Goal: Information Seeking & Learning: Learn about a topic

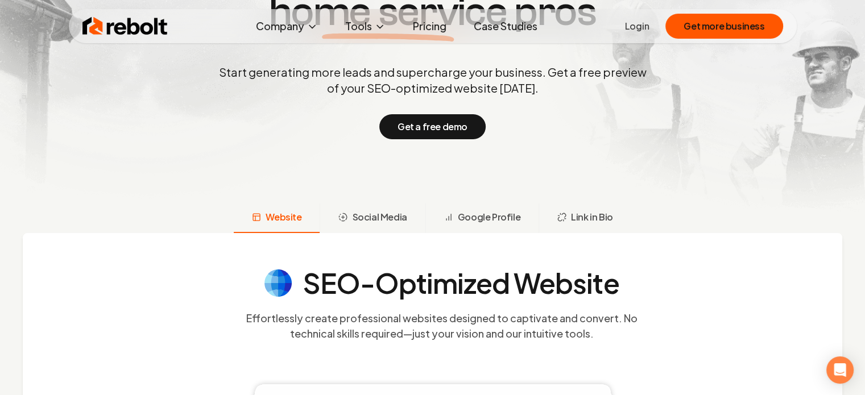
click at [574, 164] on section "Trusted by 1,000 + service businesses The marketing arm for home service pros S…" at bounding box center [433, 44] width 564 height 356
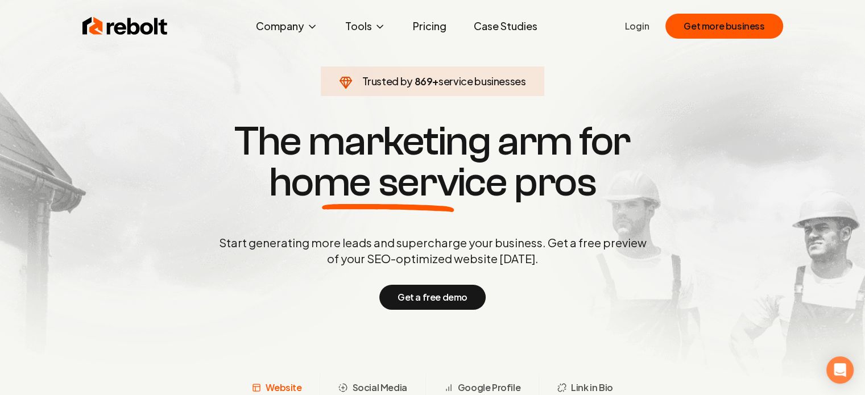
click at [424, 20] on link "Pricing" at bounding box center [430, 26] width 52 height 23
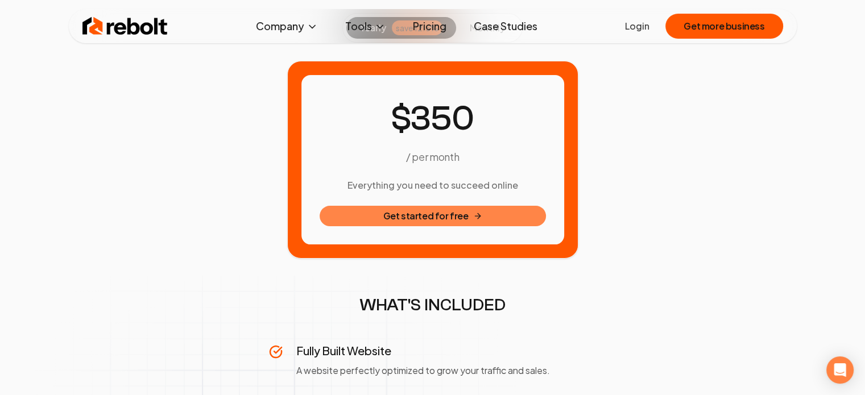
scroll to position [114, 0]
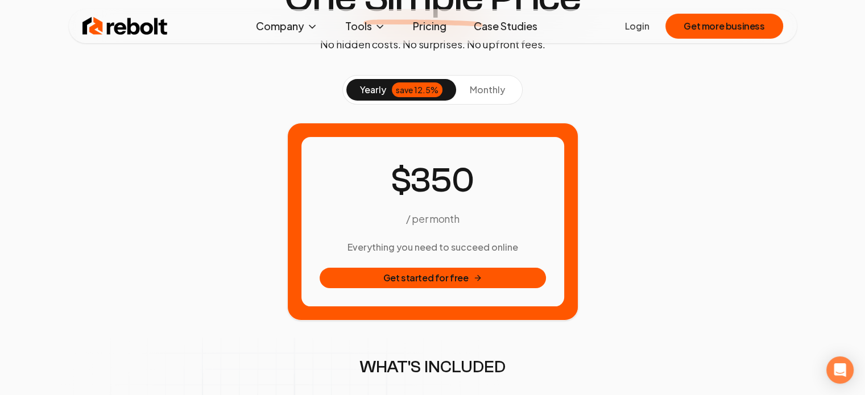
click at [485, 94] on span "monthly" at bounding box center [487, 90] width 35 height 12
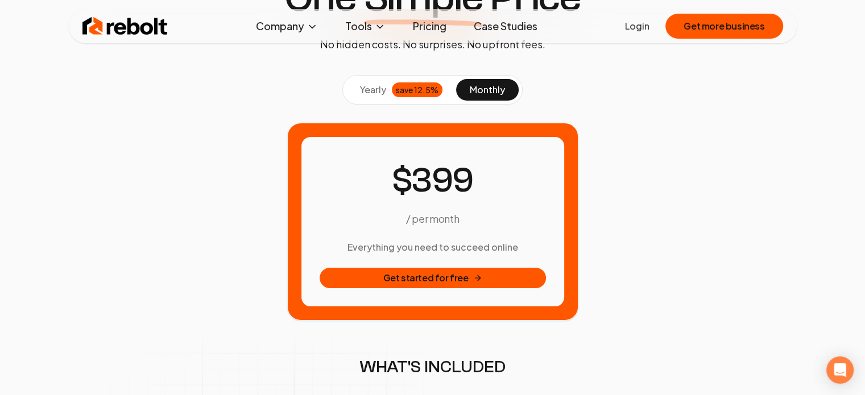
click at [377, 89] on span "yearly" at bounding box center [373, 90] width 26 height 14
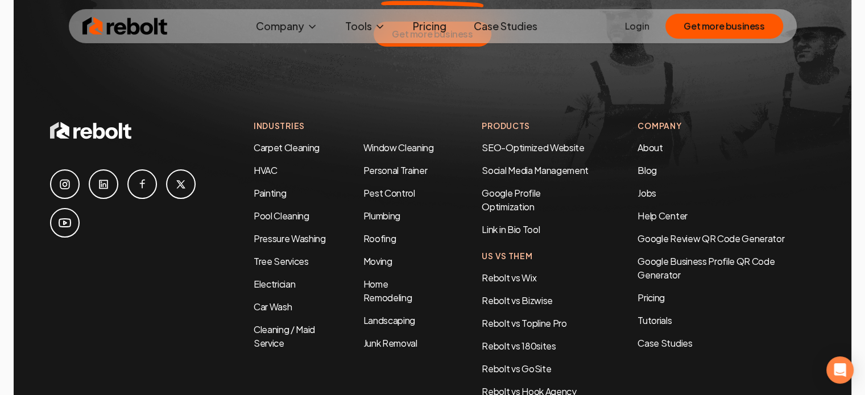
scroll to position [2251, 0]
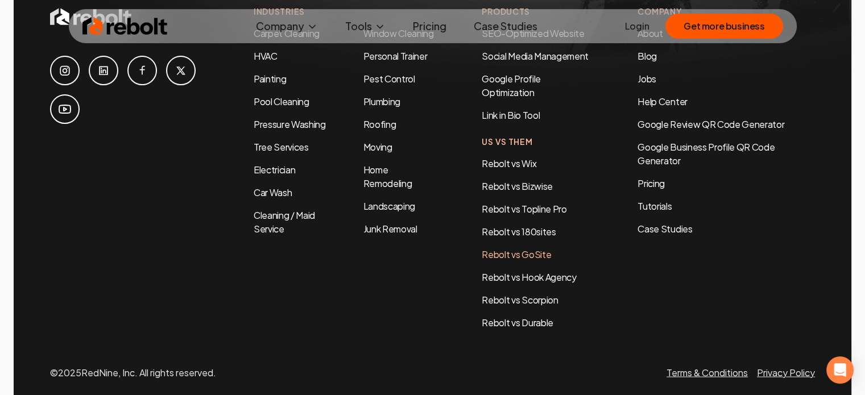
click at [509, 248] on link "Rebolt vs GoSite" at bounding box center [515, 254] width 69 height 12
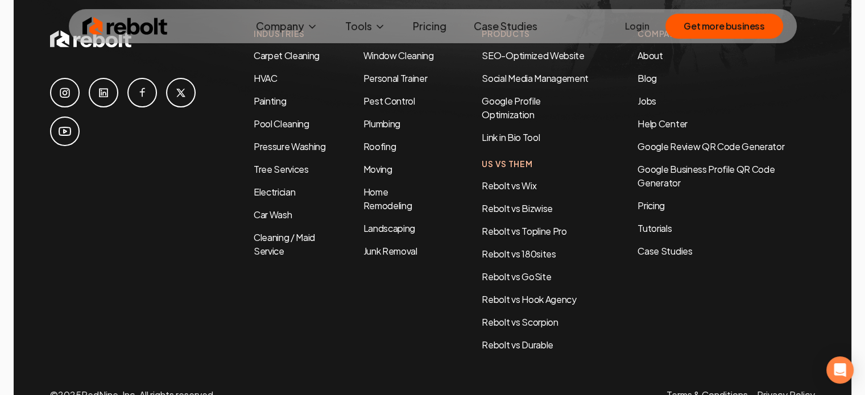
scroll to position [2251, 0]
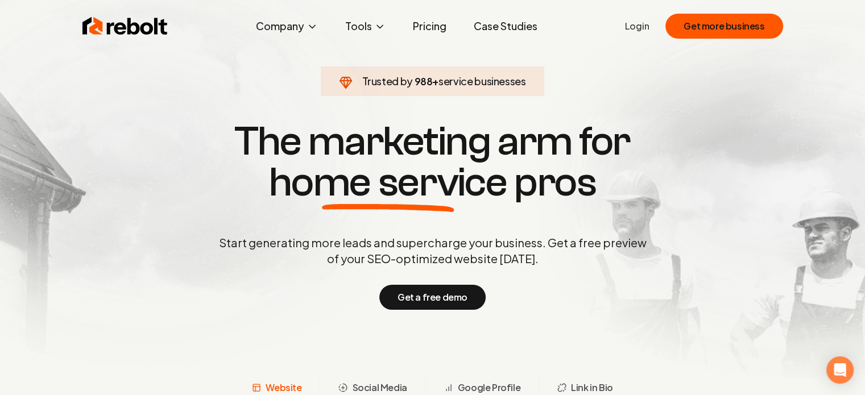
click at [507, 34] on link "Case Studies" at bounding box center [505, 26] width 82 height 23
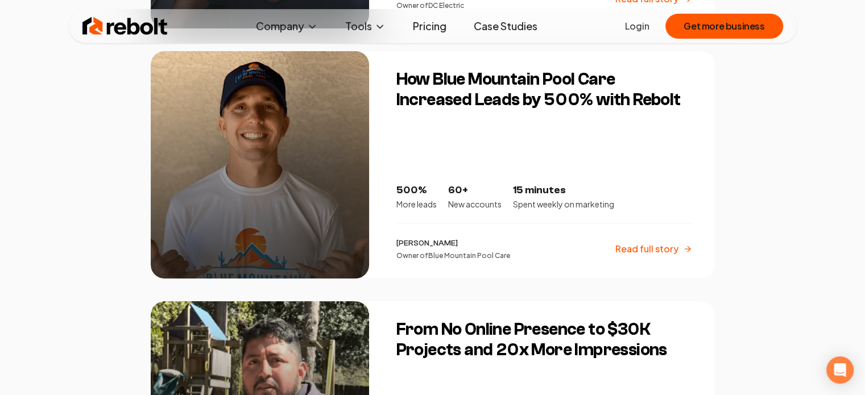
scroll to position [1478, 0]
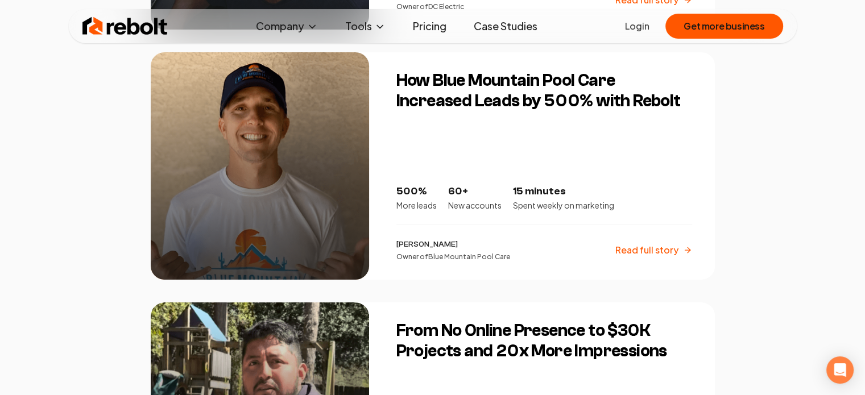
click at [491, 108] on h3 "How Blue Mountain Pool Care Increased Leads by 500% with Rebolt" at bounding box center [544, 90] width 296 height 41
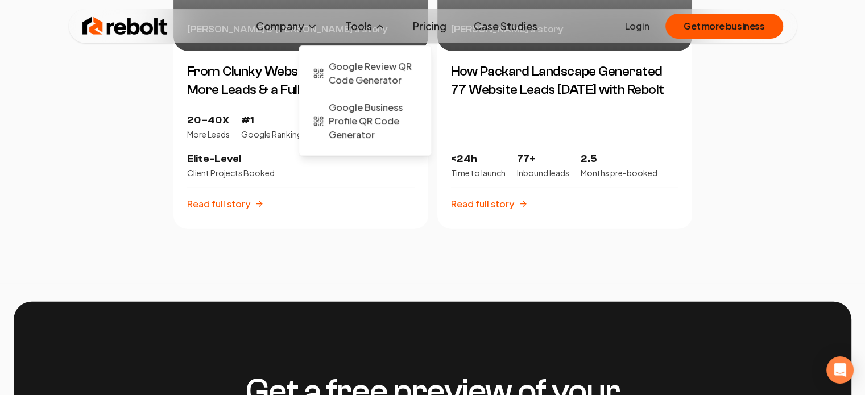
scroll to position [2388, 0]
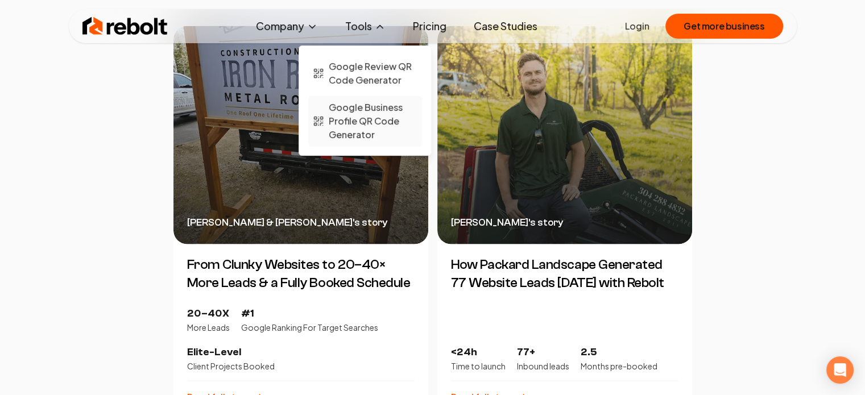
click at [357, 123] on span "Google Business Profile QR Code Generator" at bounding box center [373, 121] width 89 height 41
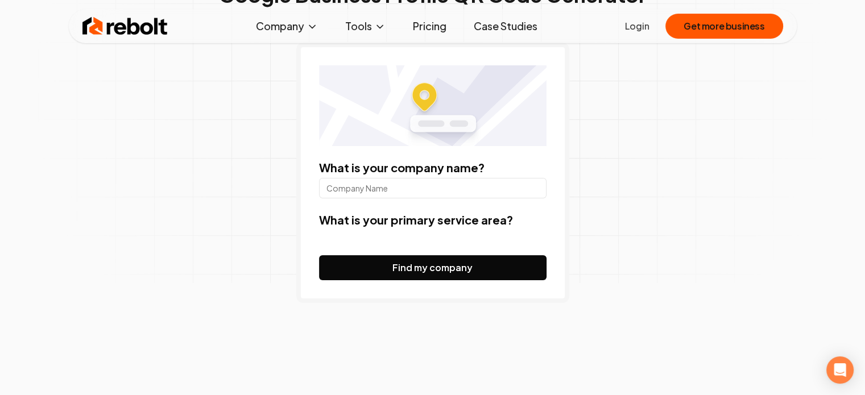
scroll to position [114, 0]
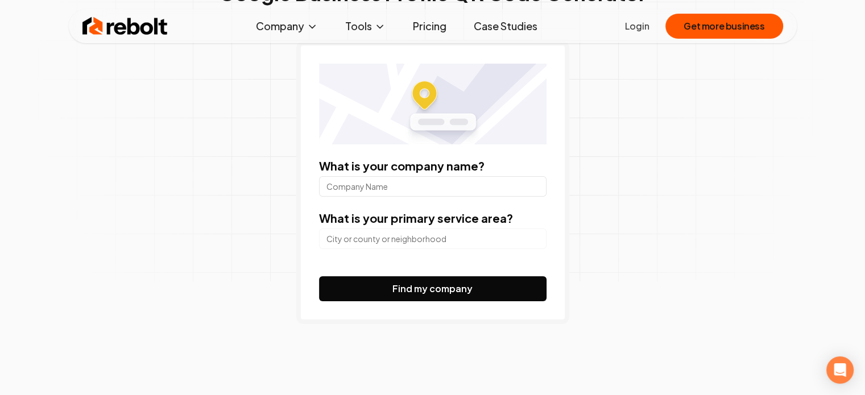
click at [408, 179] on input "What is your company name?" at bounding box center [432, 186] width 227 height 20
click at [342, 247] on input "search" at bounding box center [432, 239] width 227 height 20
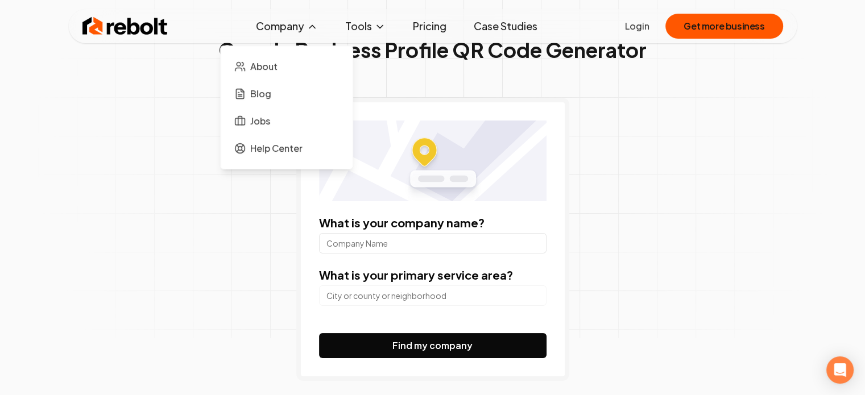
click at [302, 24] on button "Company" at bounding box center [287, 26] width 80 height 23
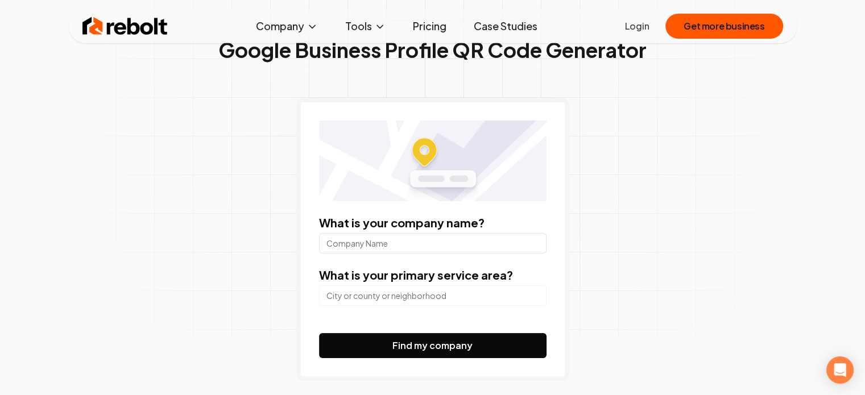
click at [493, 22] on link "Case Studies" at bounding box center [505, 26] width 82 height 23
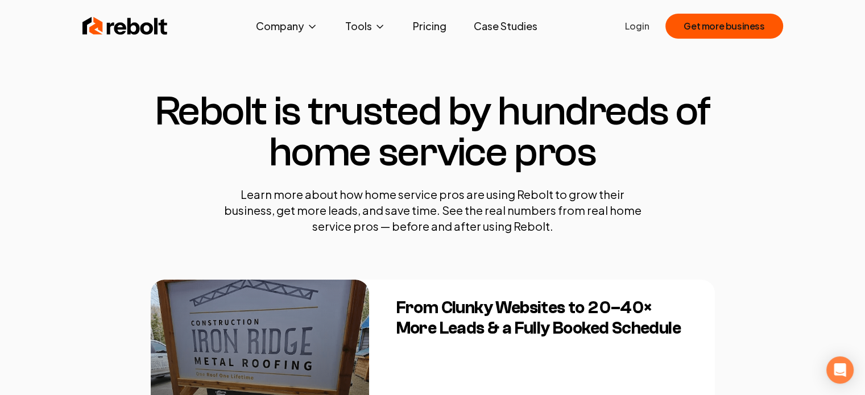
click at [148, 27] on img at bounding box center [124, 26] width 85 height 23
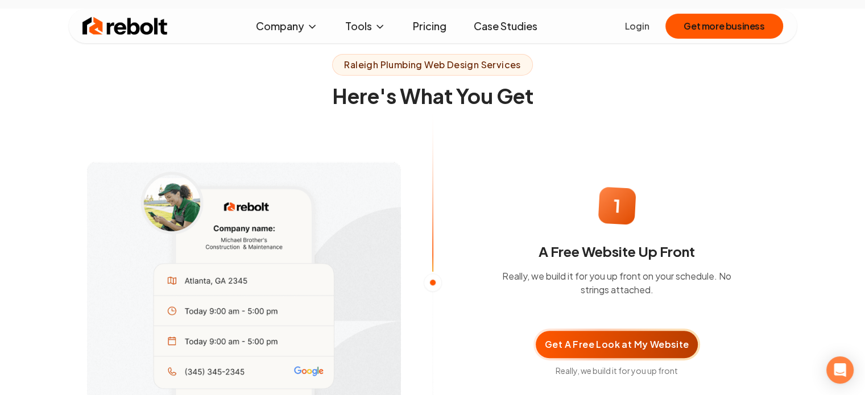
scroll to position [739, 0]
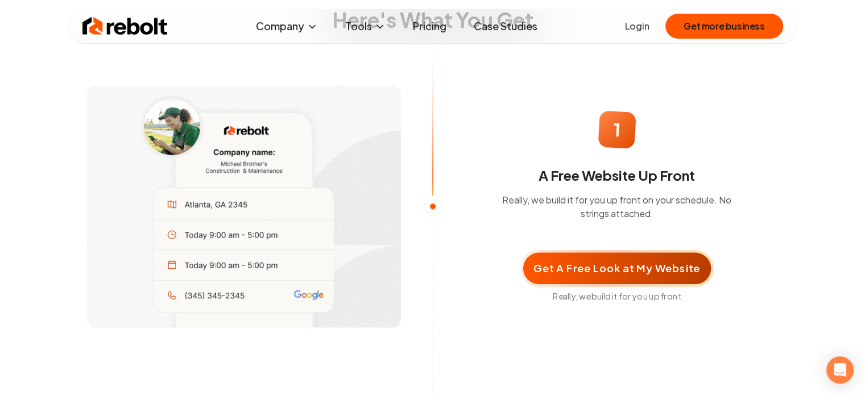
click at [620, 272] on div "Get A Free Look at My Website" at bounding box center [617, 268] width 188 height 31
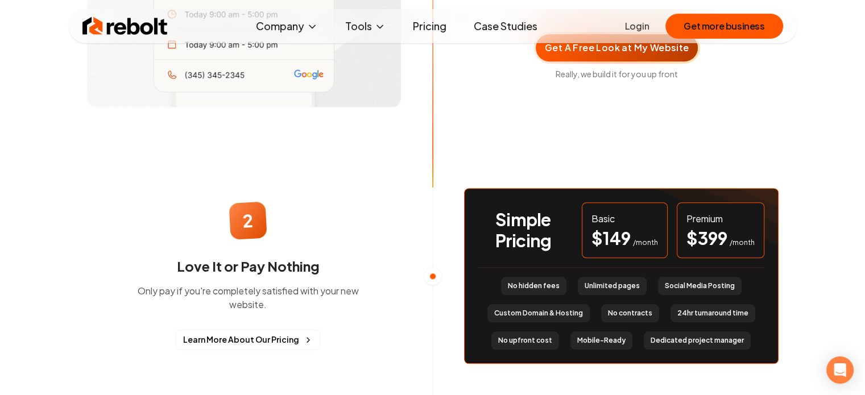
scroll to position [966, 0]
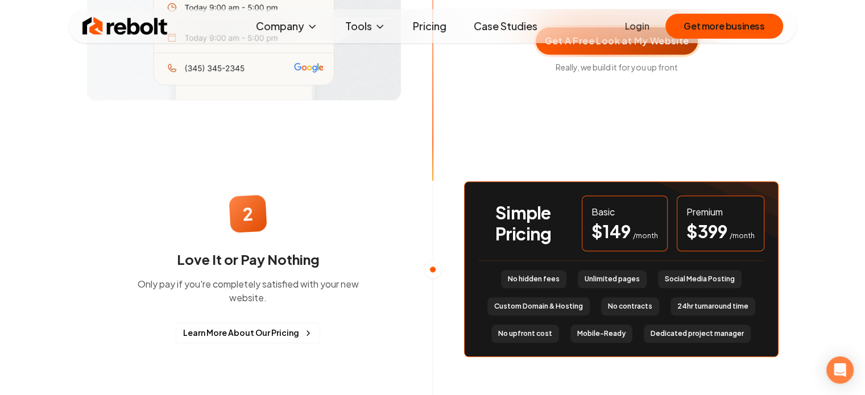
click at [695, 225] on span "$ 399" at bounding box center [706, 231] width 41 height 20
drag, startPoint x: 654, startPoint y: 327, endPoint x: 675, endPoint y: 322, distance: 21.1
click at [696, 329] on span "Dedicated project manager" at bounding box center [696, 333] width 93 height 9
click at [543, 331] on li "No upfront cost" at bounding box center [525, 334] width 68 height 18
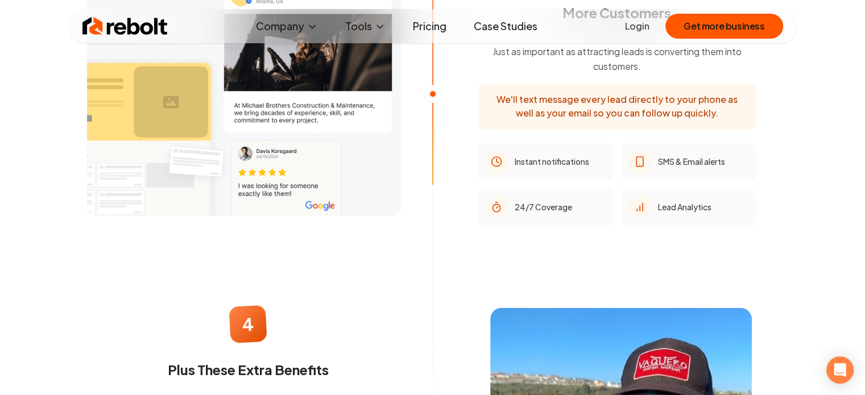
scroll to position [1478, 0]
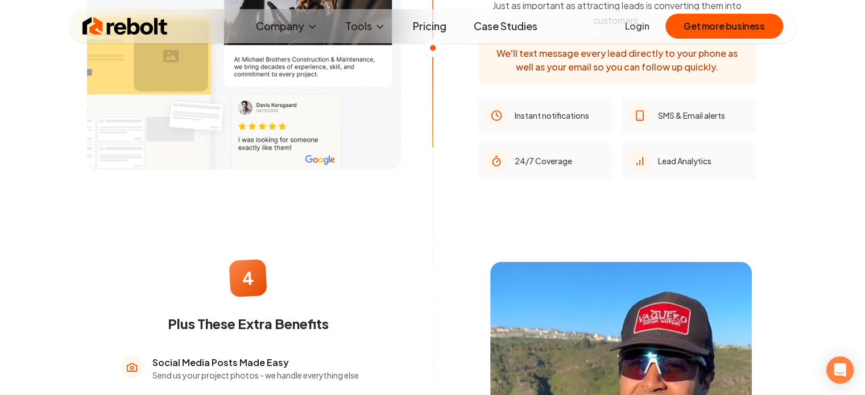
click at [632, 34] on ul "Login Get more business" at bounding box center [703, 26] width 157 height 25
click at [694, 27] on button "Get more business" at bounding box center [723, 26] width 117 height 25
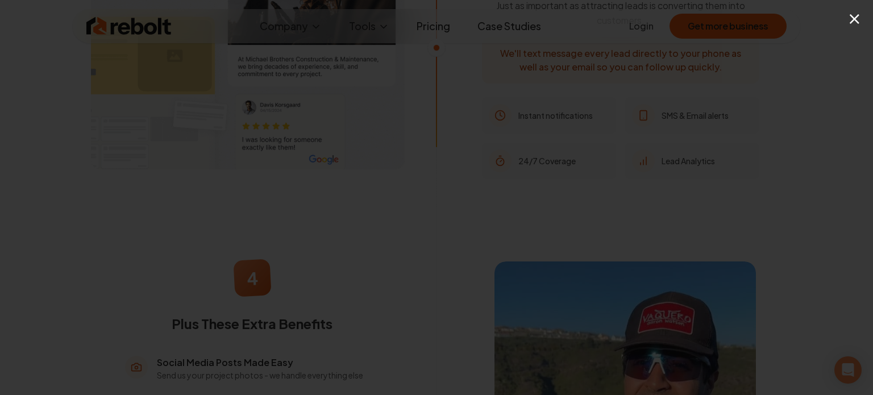
click at [836, 28] on div "×" at bounding box center [436, 197] width 873 height 395
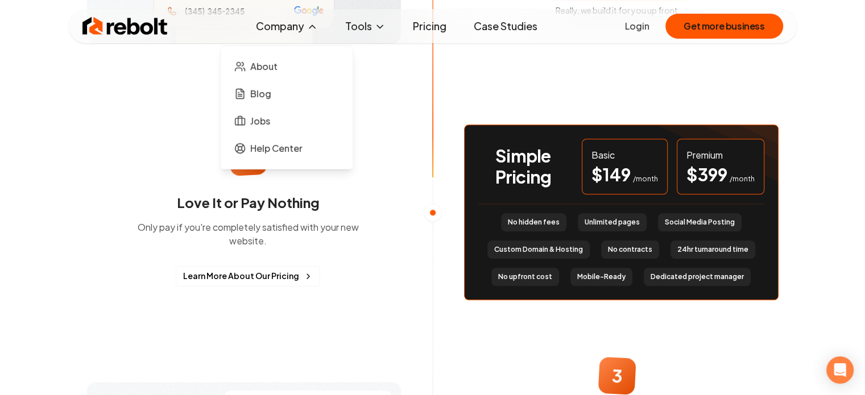
scroll to position [1023, 0]
click at [528, 30] on link "Case Studies" at bounding box center [505, 26] width 82 height 23
